Goal: Task Accomplishment & Management: Use online tool/utility

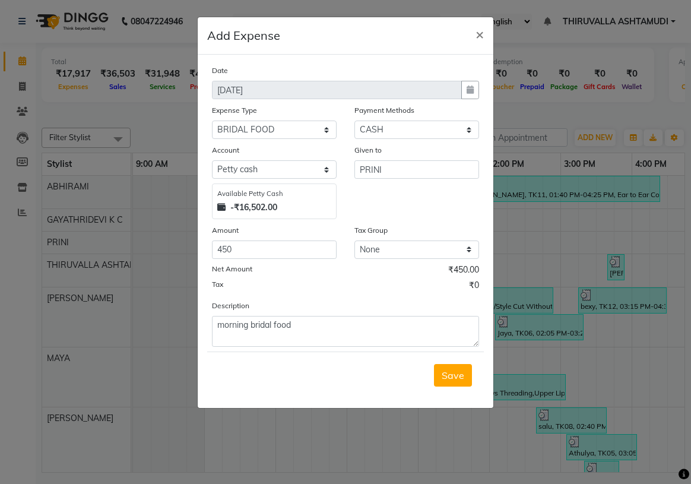
select select "6166"
select select "1"
select select "3465"
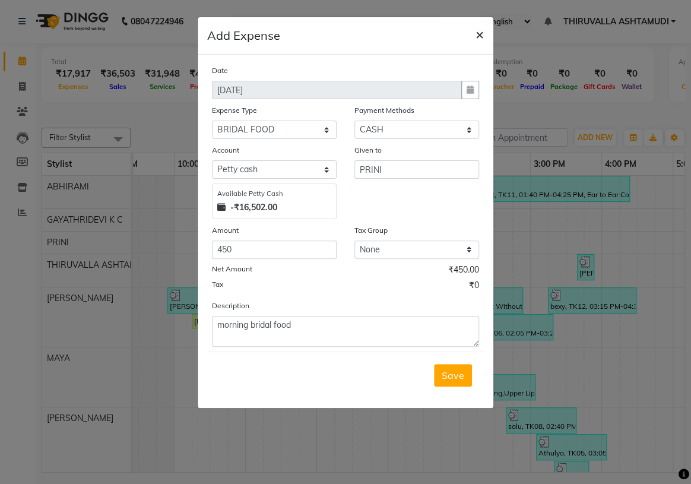
click at [477, 37] on span "×" at bounding box center [479, 34] width 8 height 18
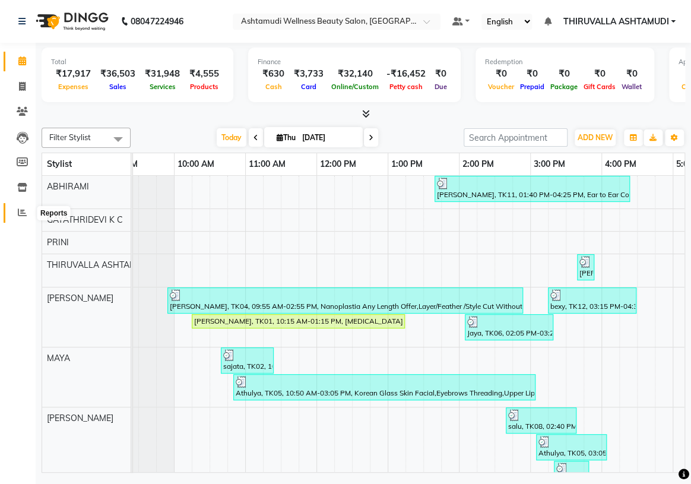
click at [21, 207] on span at bounding box center [22, 213] width 21 height 14
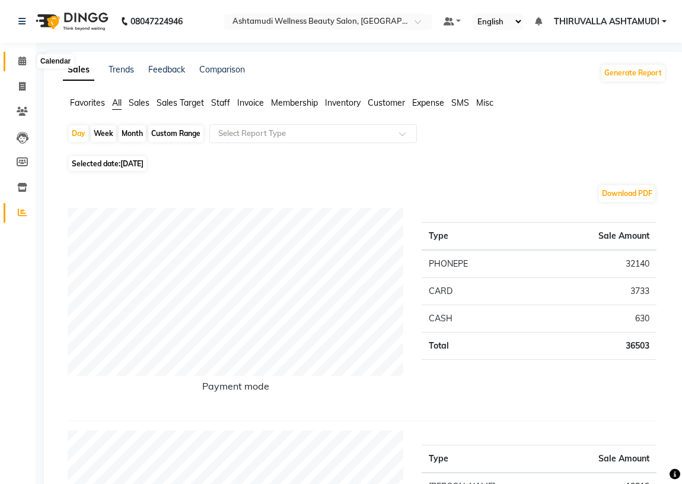
click at [21, 59] on icon at bounding box center [22, 60] width 8 height 9
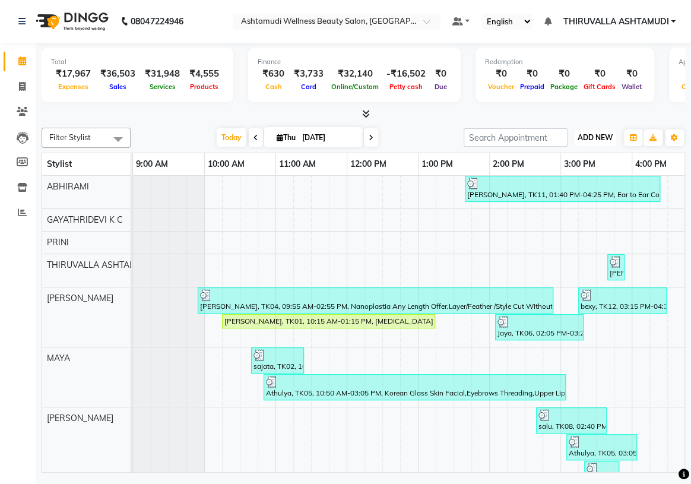
click at [584, 140] on span "ADD NEW" at bounding box center [594, 137] width 35 height 9
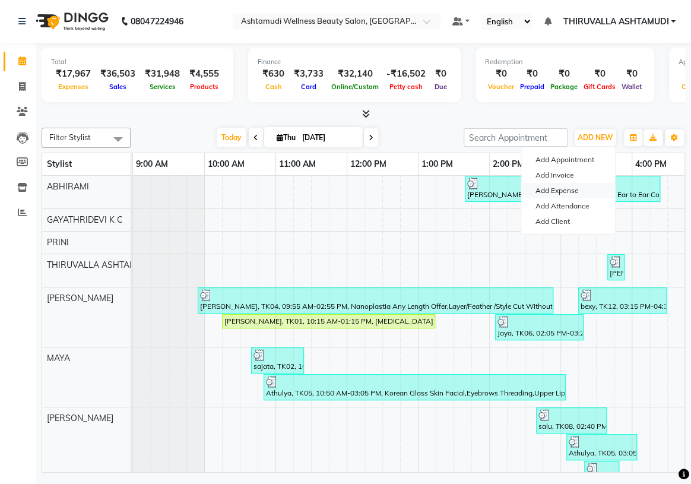
click at [581, 195] on link "Add Expense" at bounding box center [568, 190] width 94 height 15
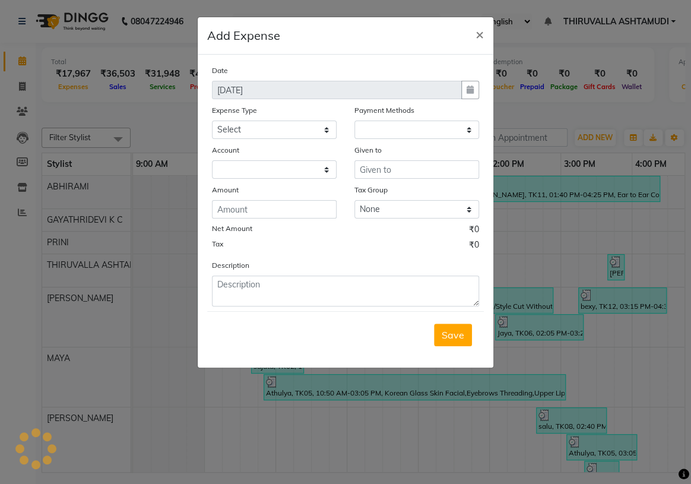
select select "1"
select select "3465"
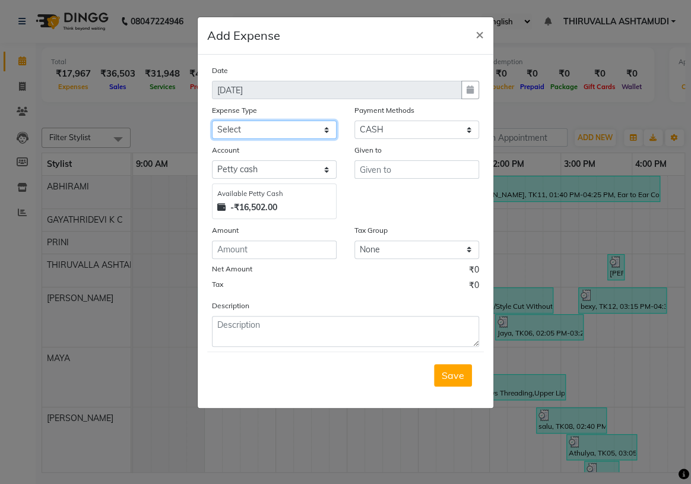
click at [332, 129] on select "Select ACCOMODATION EXPENSES ADVERTISEMENT SALES PROMOTIONAL EXPENSES Bonus BRI…" at bounding box center [274, 129] width 125 height 18
select select "6166"
click at [212, 121] on select "Select ACCOMODATION EXPENSES ADVERTISEMENT SALES PROMOTIONAL EXPENSES Bonus BRI…" at bounding box center [274, 129] width 125 height 18
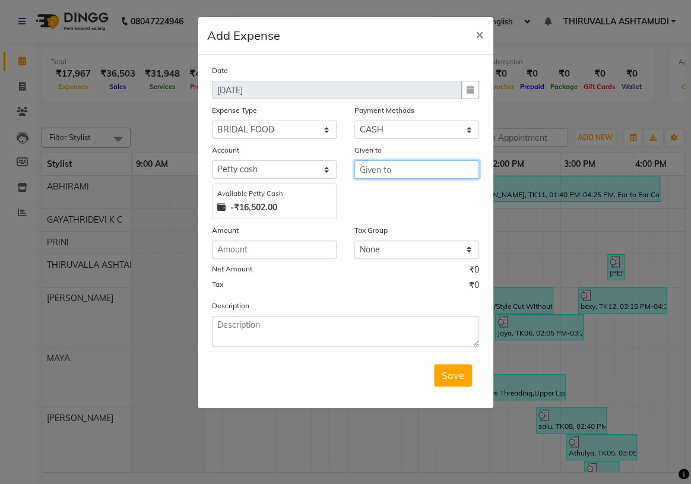
click at [417, 166] on input "text" at bounding box center [416, 169] width 125 height 18
drag, startPoint x: 411, startPoint y: 202, endPoint x: 367, endPoint y: 217, distance: 46.7
click at [389, 207] on ngb-typeahead-window "PRINI" at bounding box center [401, 195] width 95 height 30
type input "prini"
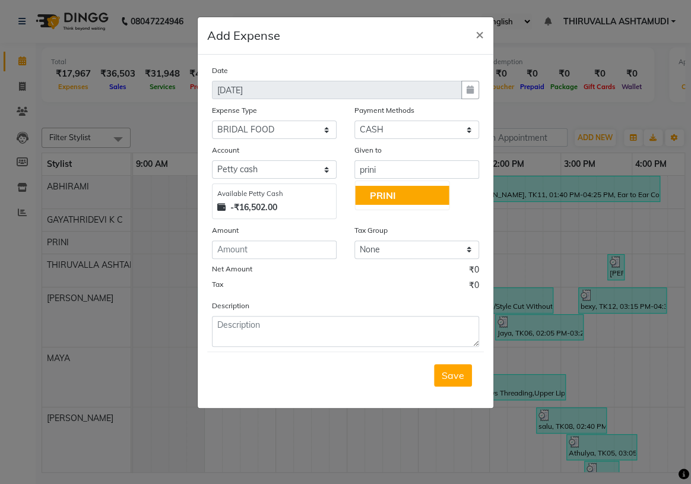
click at [292, 260] on div "Date [DATE] Expense Type Select ACCOMODATION EXPENSES ADVERTISEMENT SALES PROMO…" at bounding box center [345, 205] width 267 height 282
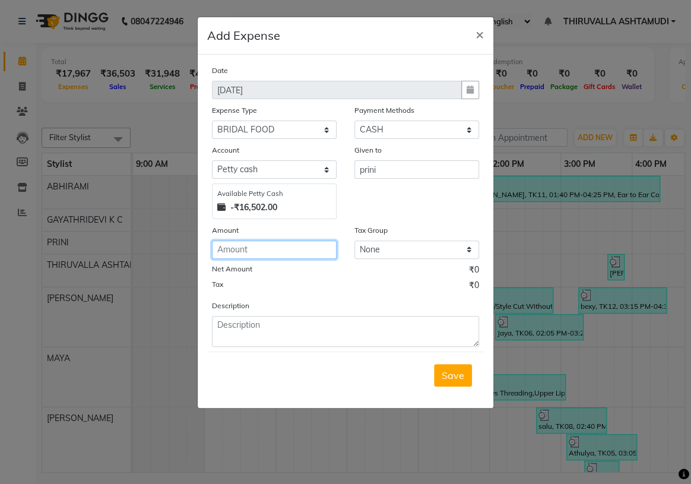
drag, startPoint x: 291, startPoint y: 259, endPoint x: 311, endPoint y: 258, distance: 20.2
click at [293, 258] on input "number" at bounding box center [274, 249] width 125 height 18
type input "600"
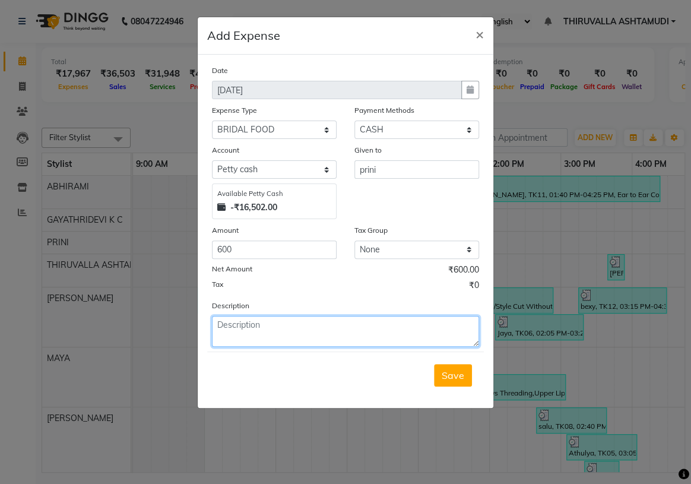
click at [389, 322] on textarea at bounding box center [345, 331] width 267 height 31
type textarea "morning food"
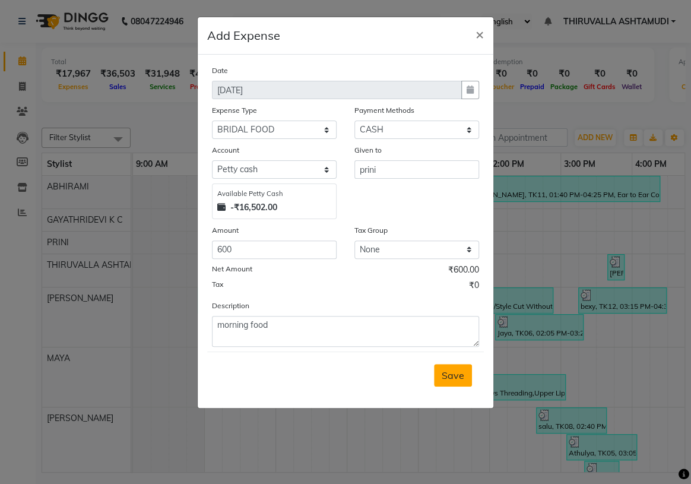
click at [449, 374] on span "Save" at bounding box center [452, 375] width 23 height 12
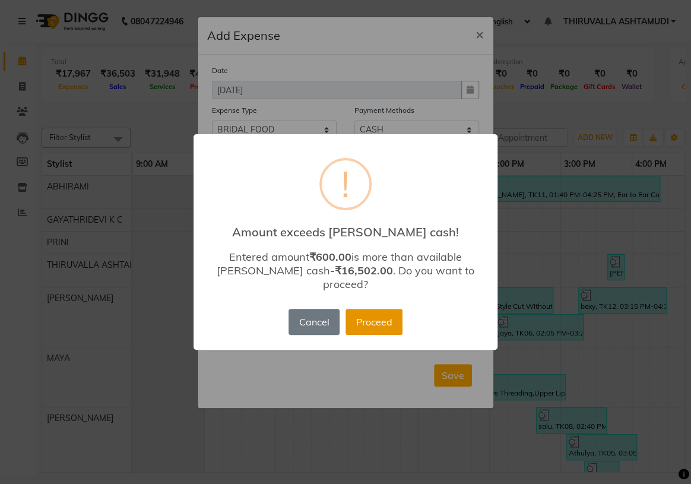
click at [383, 309] on button "Proceed" at bounding box center [373, 322] width 57 height 26
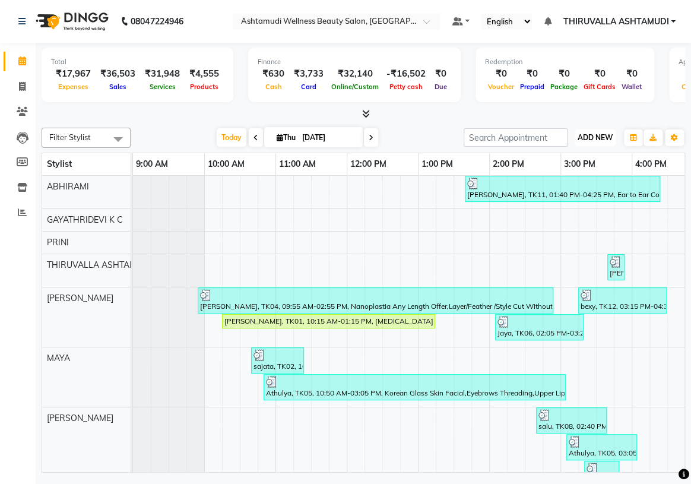
click at [605, 136] on span "ADD NEW" at bounding box center [594, 137] width 35 height 9
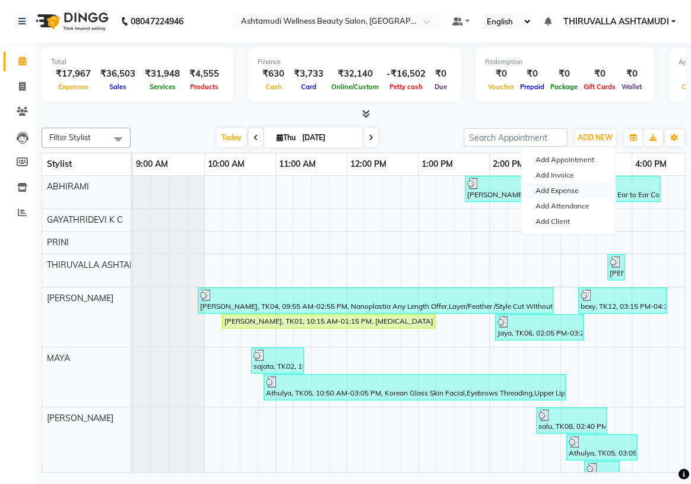
click at [565, 193] on link "Add Expense" at bounding box center [568, 190] width 94 height 15
select select "1"
select select "3465"
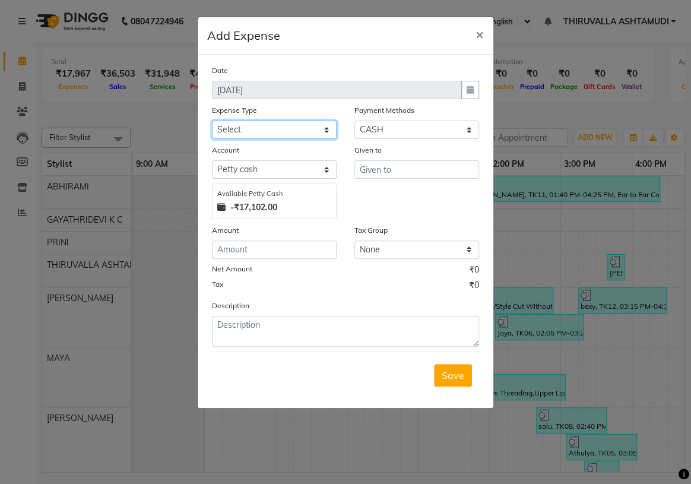
click at [335, 127] on select "Select ACCOMODATION EXPENSES ADVERTISEMENT SALES PROMOTIONAL EXPENSES Bonus BRI…" at bounding box center [274, 129] width 125 height 18
select select "6169"
click at [212, 121] on select "Select ACCOMODATION EXPENSES ADVERTISEMENT SALES PROMOTIONAL EXPENSES Bonus BRI…" at bounding box center [274, 129] width 125 height 18
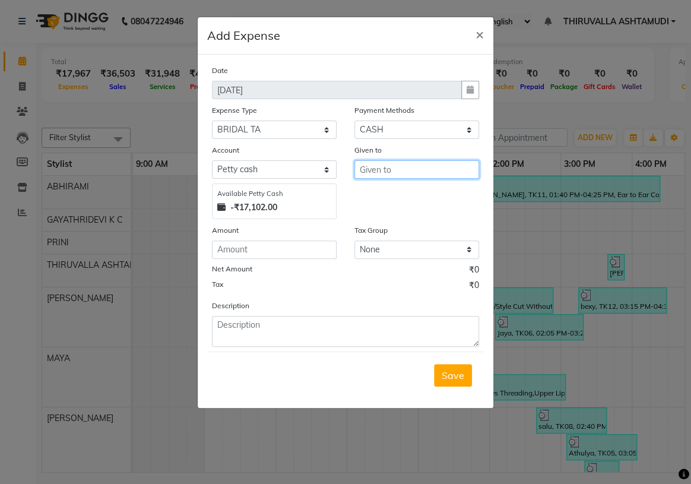
click at [433, 166] on input "text" at bounding box center [416, 169] width 125 height 18
click at [427, 189] on button "PRINI" at bounding box center [402, 195] width 94 height 19
type input "PRINI"
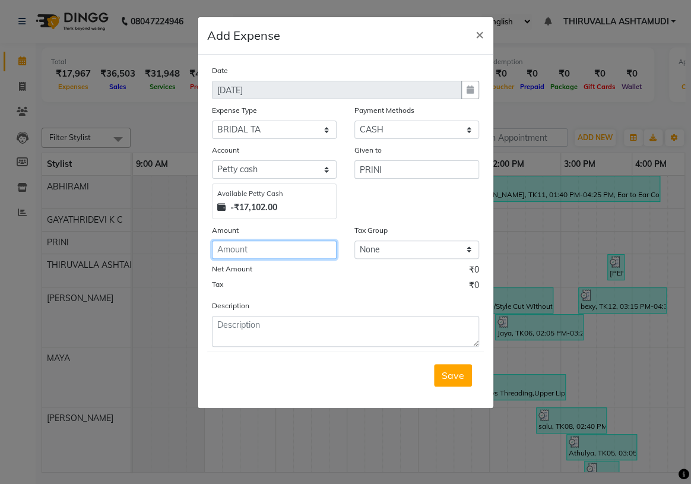
click at [270, 248] on input "number" at bounding box center [274, 249] width 125 height 18
type input "1"
type input "8"
type input "1000"
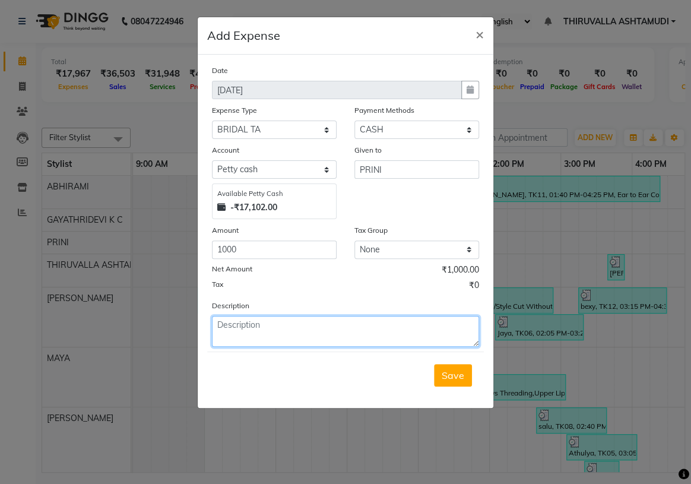
click at [263, 329] on textarea at bounding box center [345, 331] width 267 height 31
type textarea "saree changing....two side...two place"
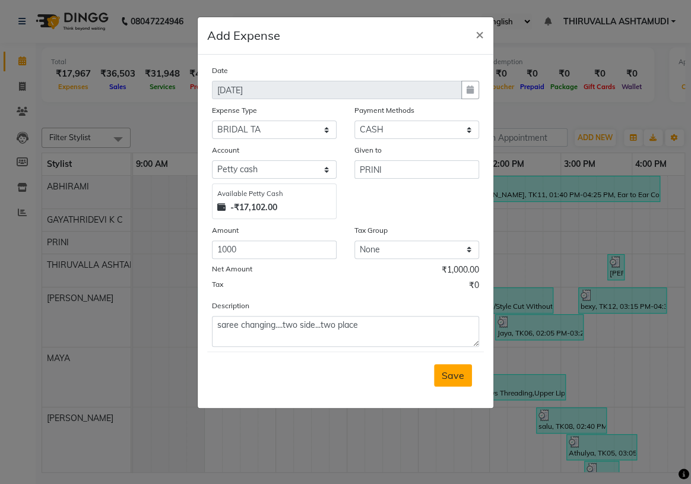
click at [459, 380] on span "Save" at bounding box center [452, 375] width 23 height 12
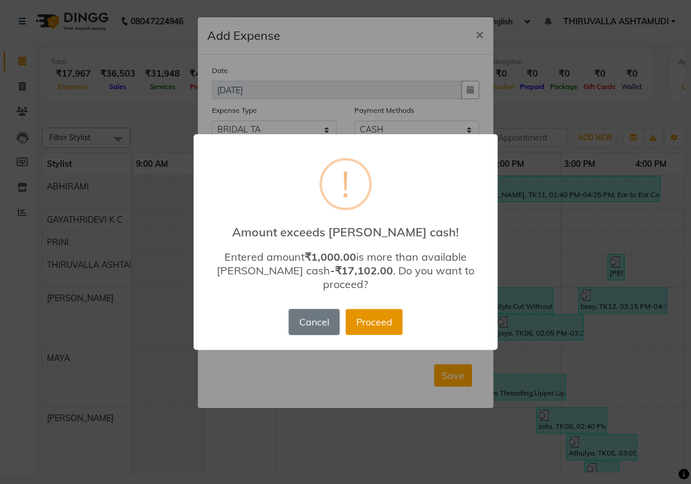
click at [383, 320] on button "Proceed" at bounding box center [373, 322] width 57 height 26
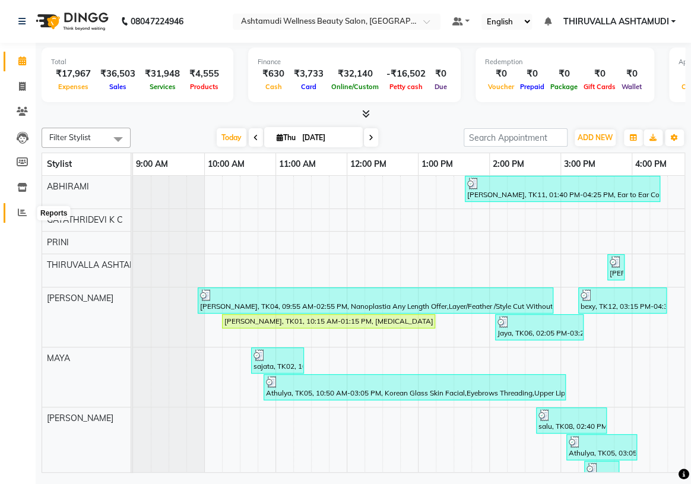
click at [25, 214] on icon at bounding box center [22, 212] width 9 height 9
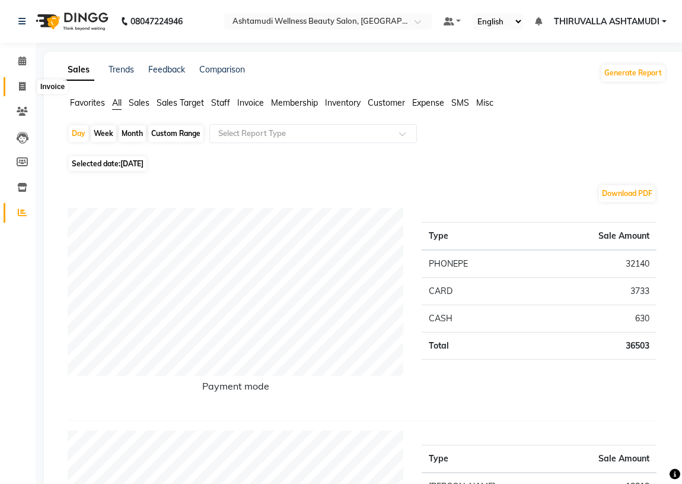
click at [24, 87] on icon at bounding box center [22, 86] width 7 height 9
select select "service"
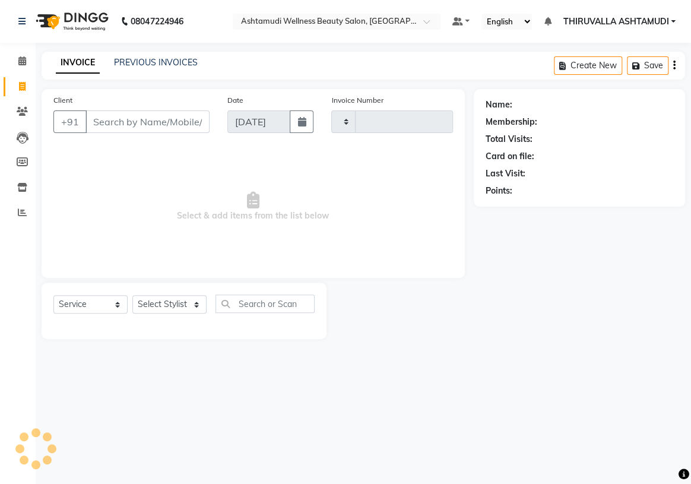
type input "1572"
select select "4634"
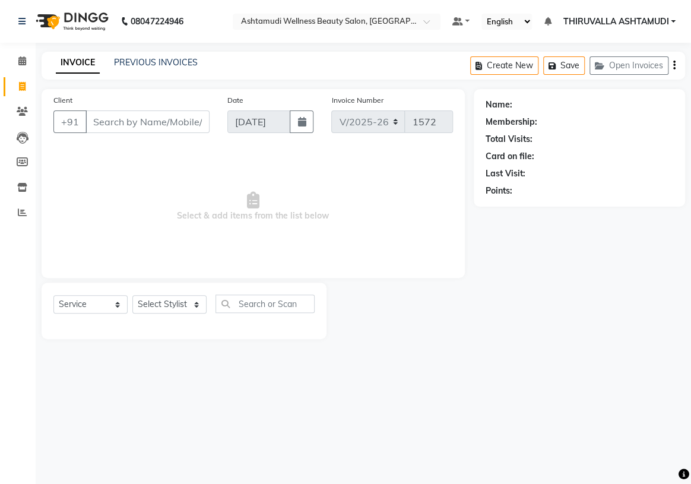
click at [114, 123] on input "Client" at bounding box center [147, 121] width 124 height 23
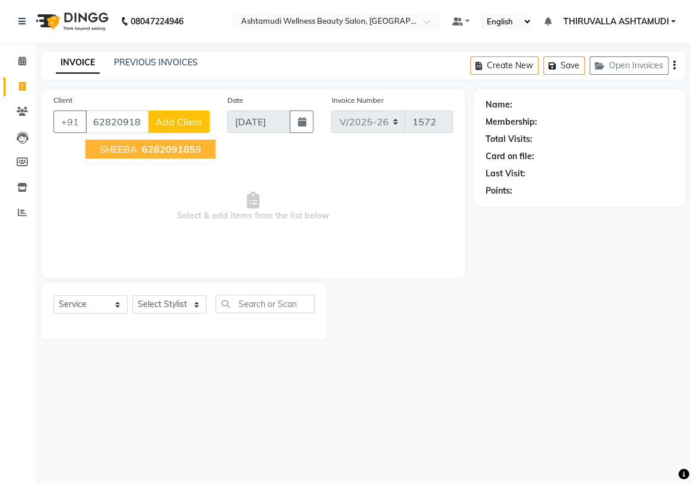
click at [131, 151] on span "SHEEBA" at bounding box center [118, 149] width 37 height 12
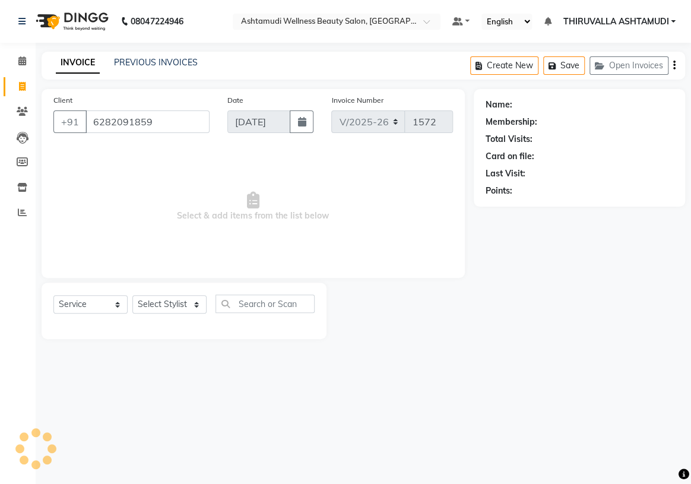
type input "6282091859"
select select "1: Object"
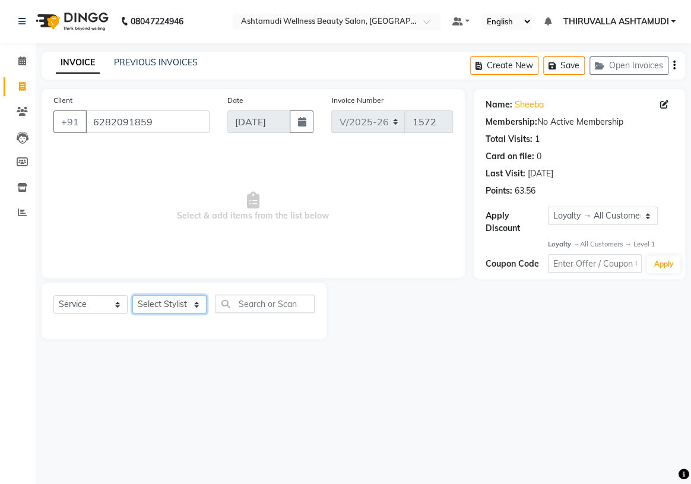
click at [178, 306] on select "Select Stylist ABHIRAMI [PERSON_NAME] [PERSON_NAME] [PERSON_NAME] [PERSON_NAME]…" at bounding box center [169, 304] width 74 height 18
select select "87761"
click at [132, 295] on select "Select Stylist ABHIRAMI [PERSON_NAME] [PERSON_NAME] [PERSON_NAME] [PERSON_NAME]…" at bounding box center [169, 304] width 74 height 18
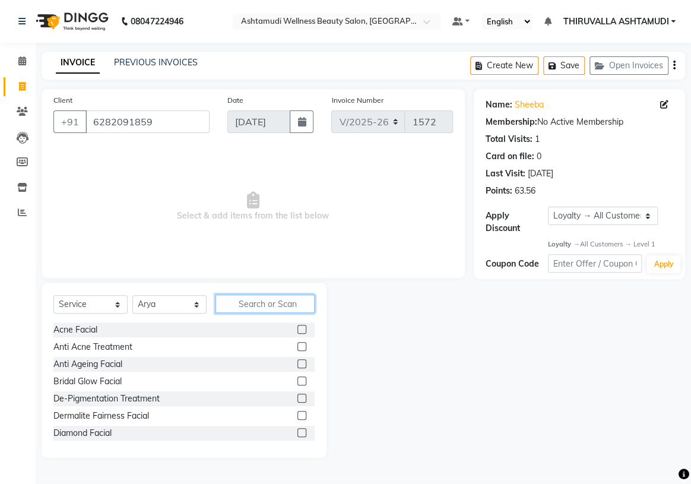
click at [249, 306] on input "text" at bounding box center [264, 303] width 99 height 18
type input "d tan"
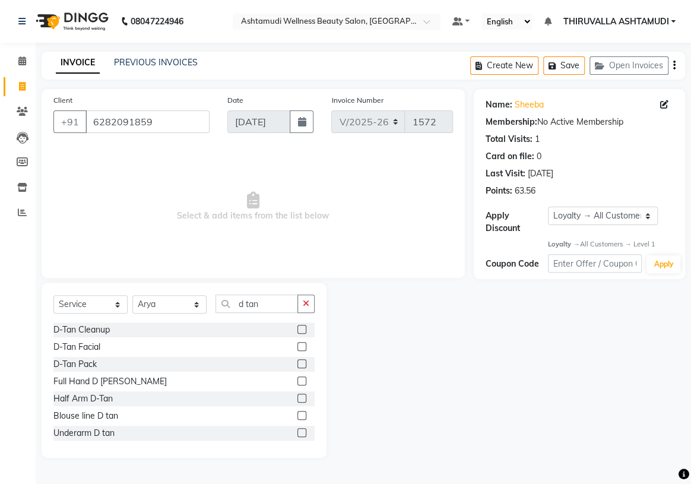
click at [297, 346] on label at bounding box center [301, 346] width 9 height 9
click at [297, 346] on input "checkbox" at bounding box center [301, 347] width 8 height 8
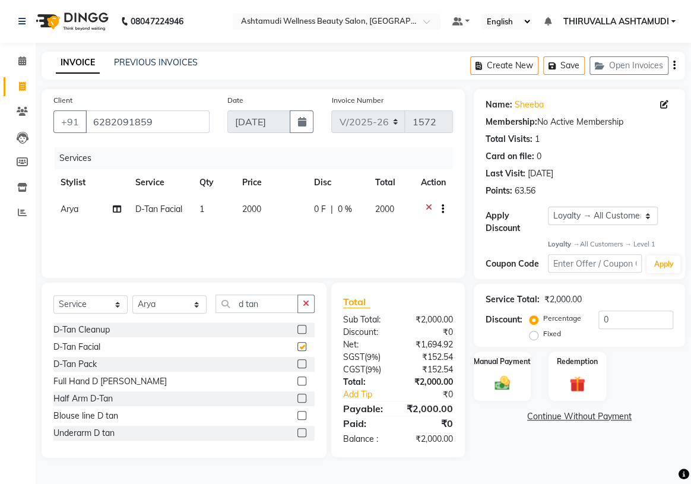
checkbox input "false"
click at [643, 65] on button "Open Invoices" at bounding box center [628, 65] width 79 height 18
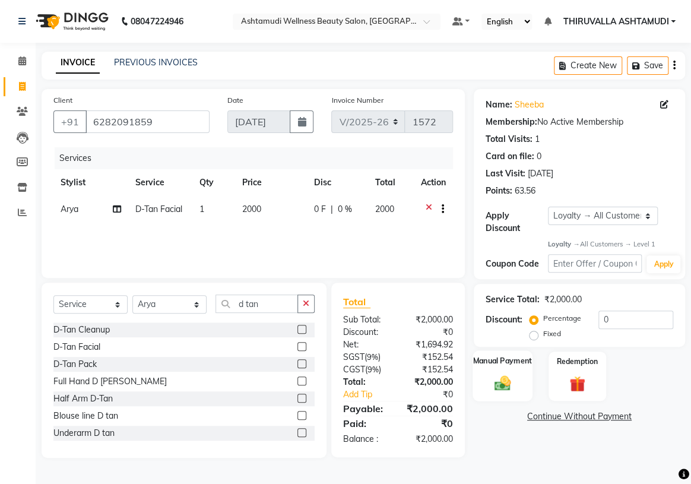
click at [510, 382] on img at bounding box center [502, 383] width 26 height 18
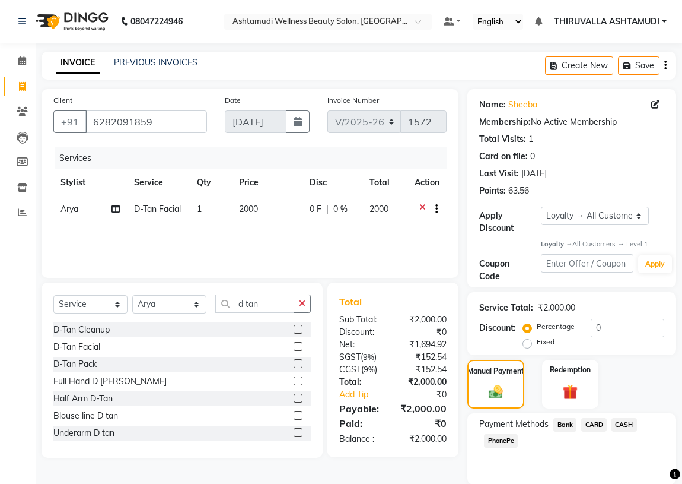
click at [510, 439] on span "PhonePe" at bounding box center [501, 441] width 34 height 14
click at [649, 65] on button "Save" at bounding box center [639, 65] width 42 height 18
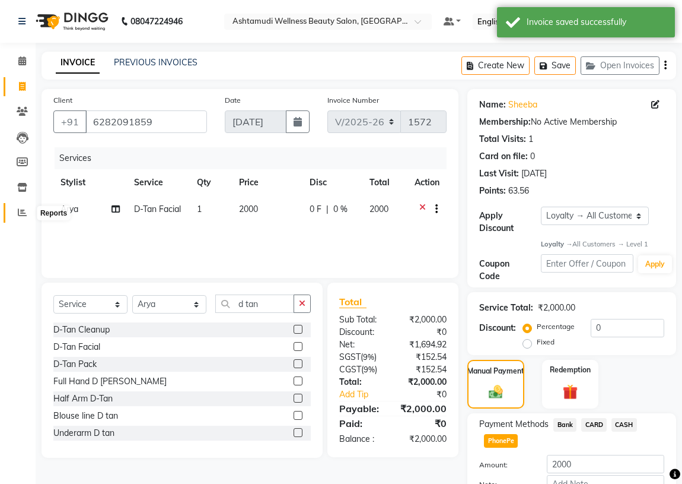
click at [18, 213] on icon at bounding box center [22, 212] width 9 height 9
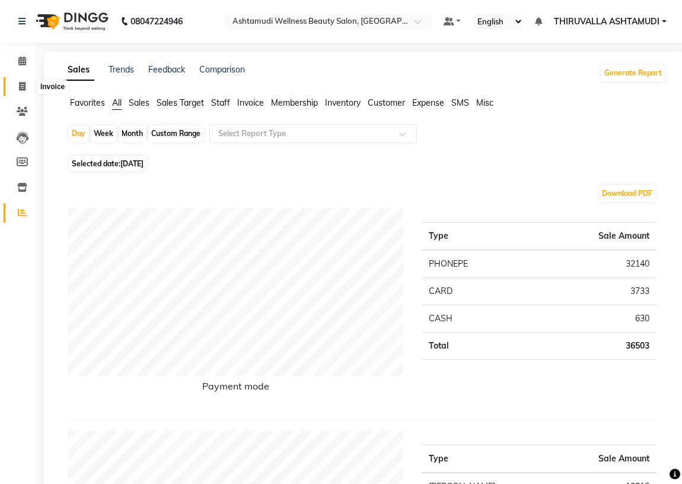
click at [17, 88] on span at bounding box center [22, 87] width 21 height 14
select select "4634"
select select "service"
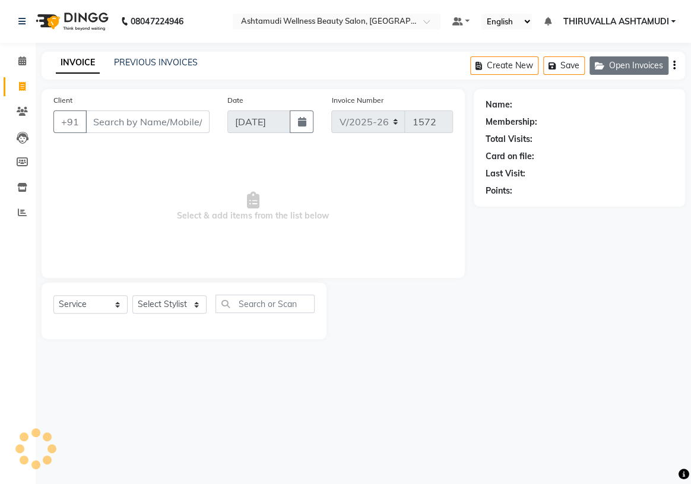
click at [645, 68] on button "Open Invoices" at bounding box center [628, 65] width 79 height 18
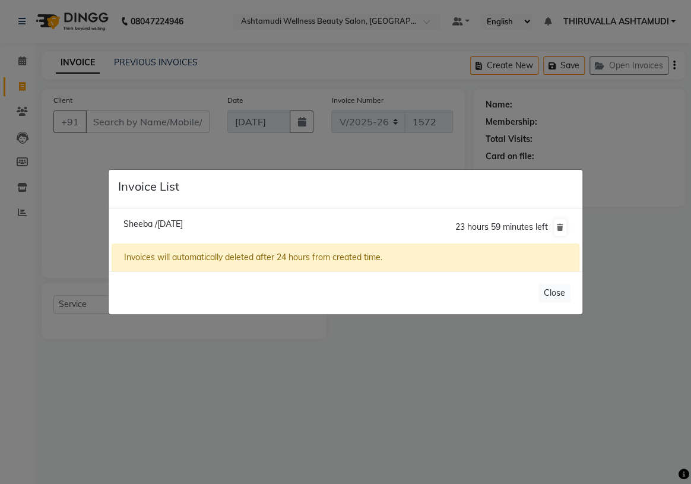
click at [183, 226] on span "Sheeba /[DATE]" at bounding box center [152, 223] width 59 height 11
type input "6282091859"
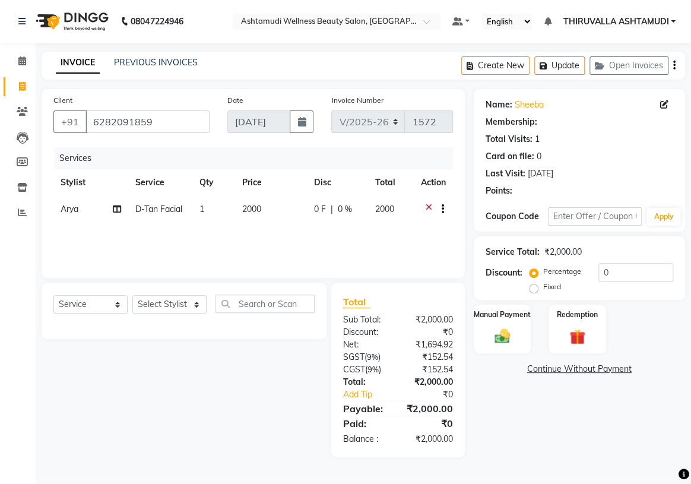
select select "1: Object"
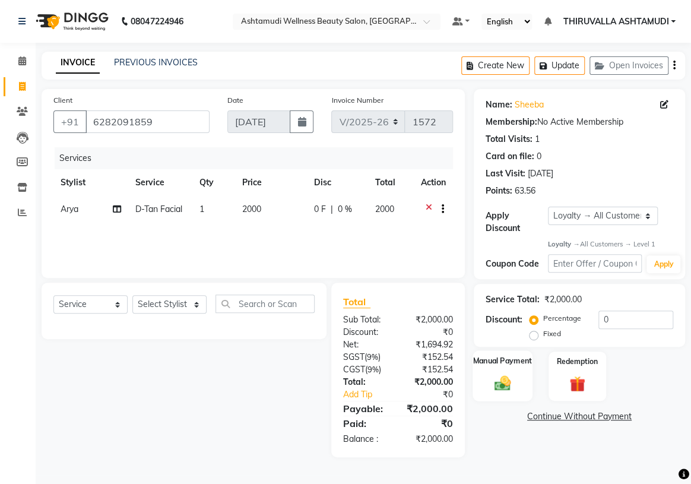
click at [514, 384] on img at bounding box center [502, 383] width 26 height 18
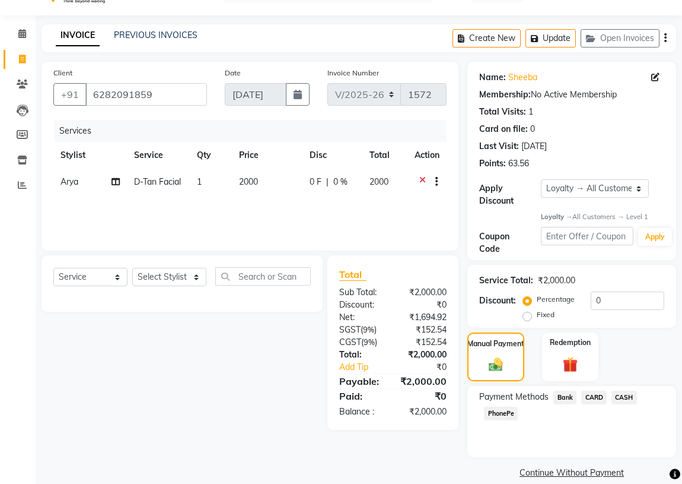
scroll to position [42, 0]
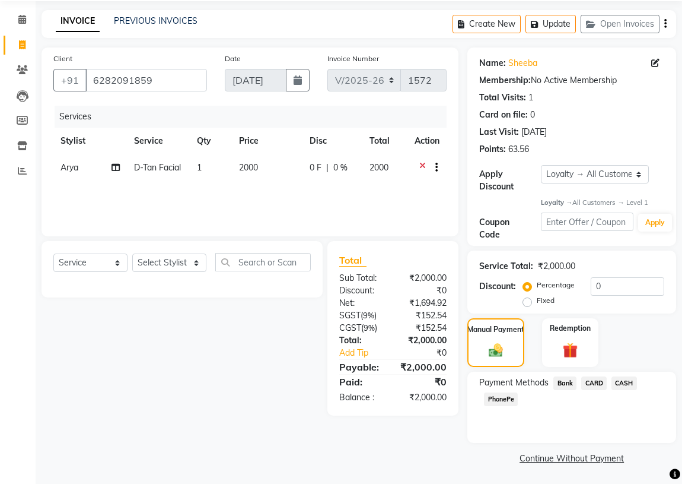
click at [507, 399] on span "PhonePe" at bounding box center [501, 399] width 34 height 14
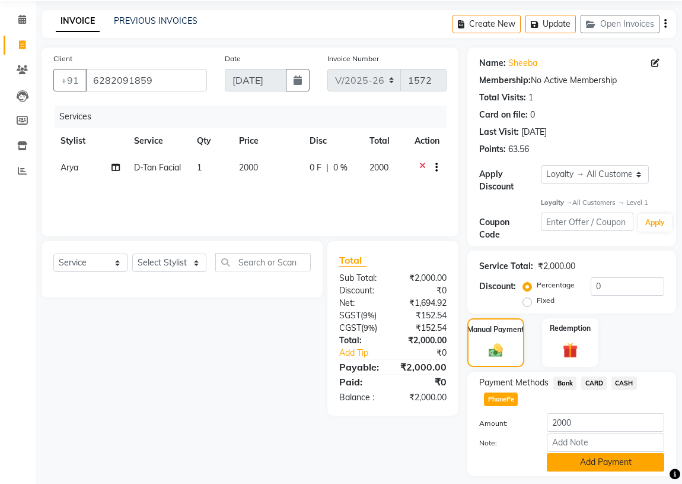
click at [597, 462] on button "Add Payment" at bounding box center [605, 462] width 117 height 18
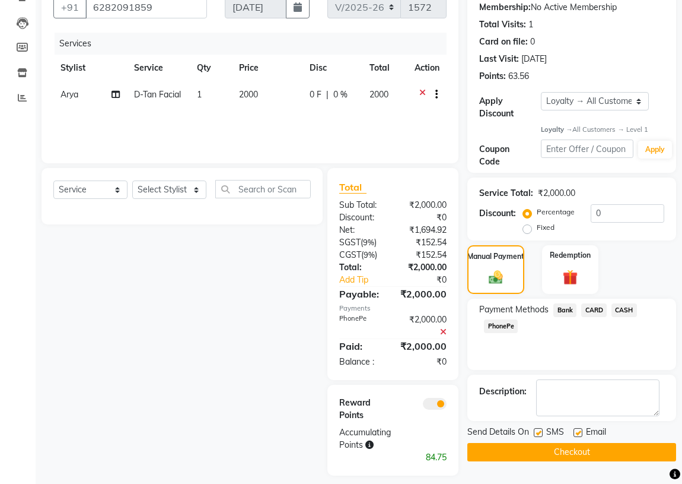
scroll to position [124, 0]
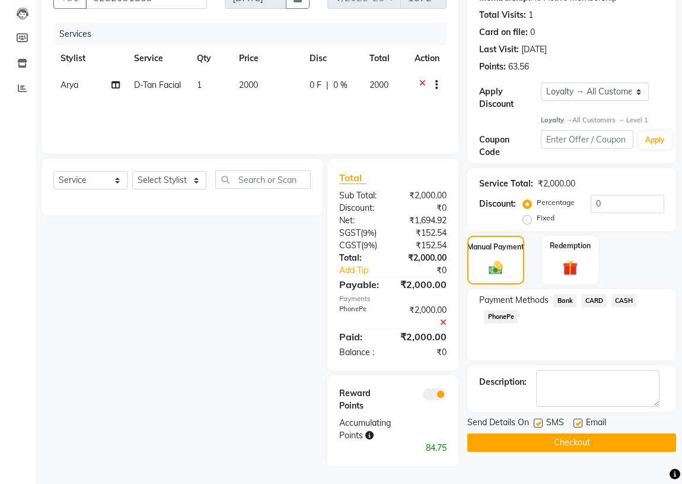
click at [583, 438] on button "Checkout" at bounding box center [572, 442] width 209 height 18
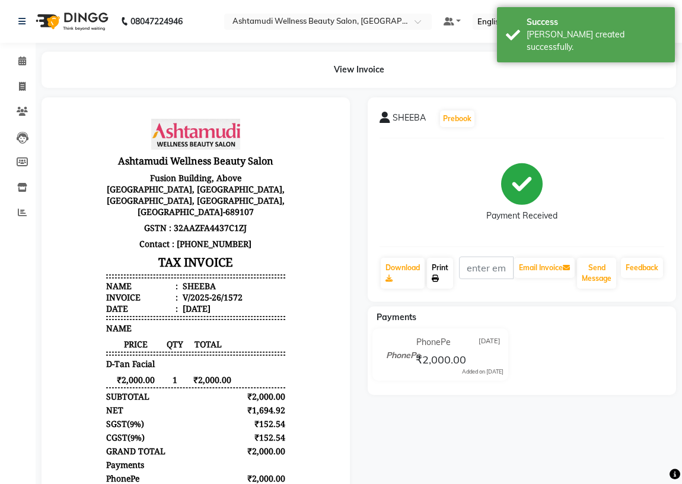
click at [447, 268] on link "Print" at bounding box center [440, 273] width 26 height 31
